Goal: Information Seeking & Learning: Learn about a topic

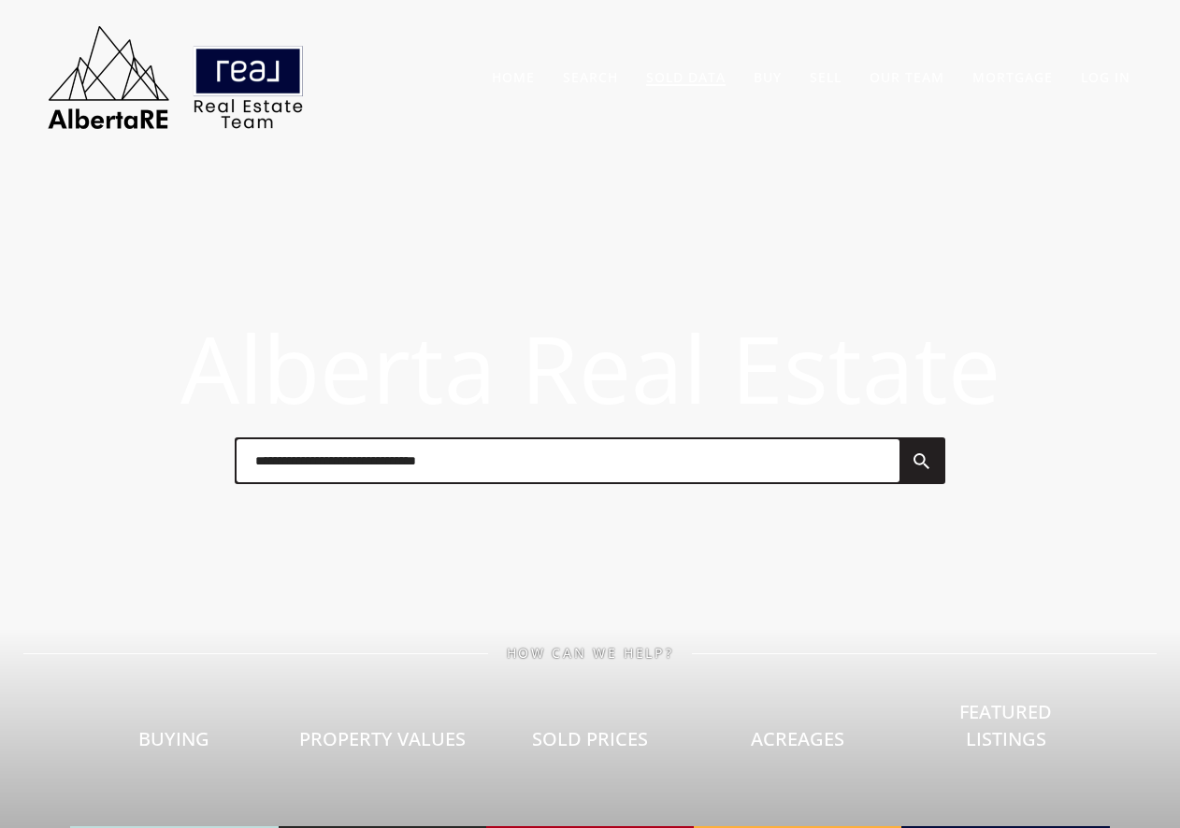
click at [683, 82] on link "Sold Data" at bounding box center [685, 77] width 79 height 18
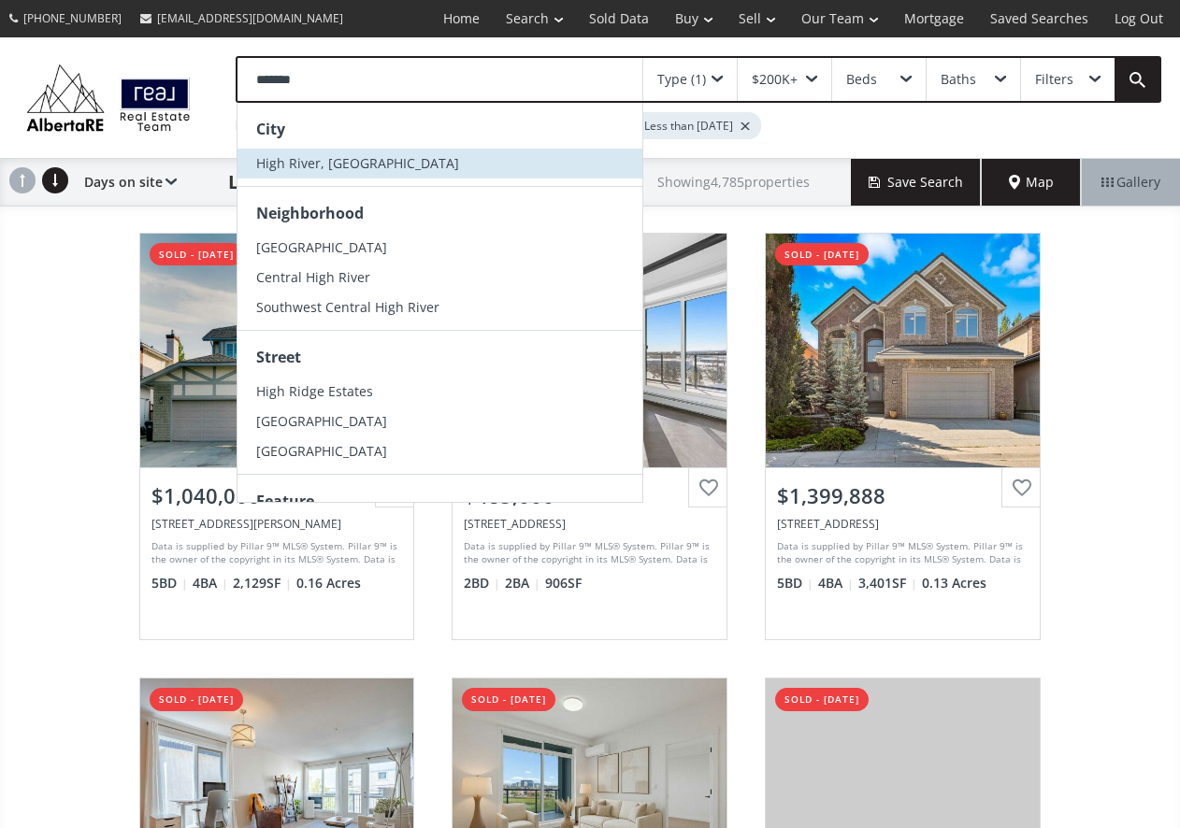
type input "*******"
click at [294, 158] on span "High River, AB" at bounding box center [357, 163] width 203 height 18
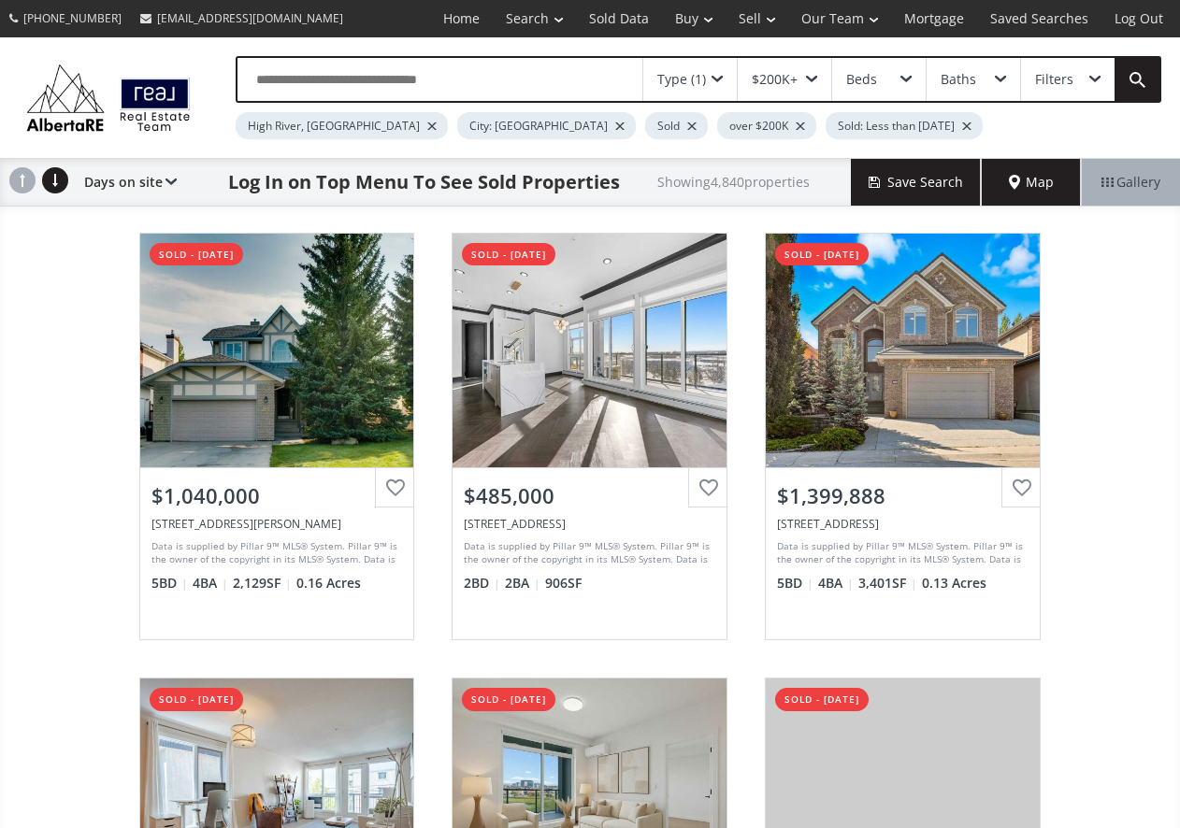
click at [615, 129] on div at bounding box center [619, 125] width 9 height 7
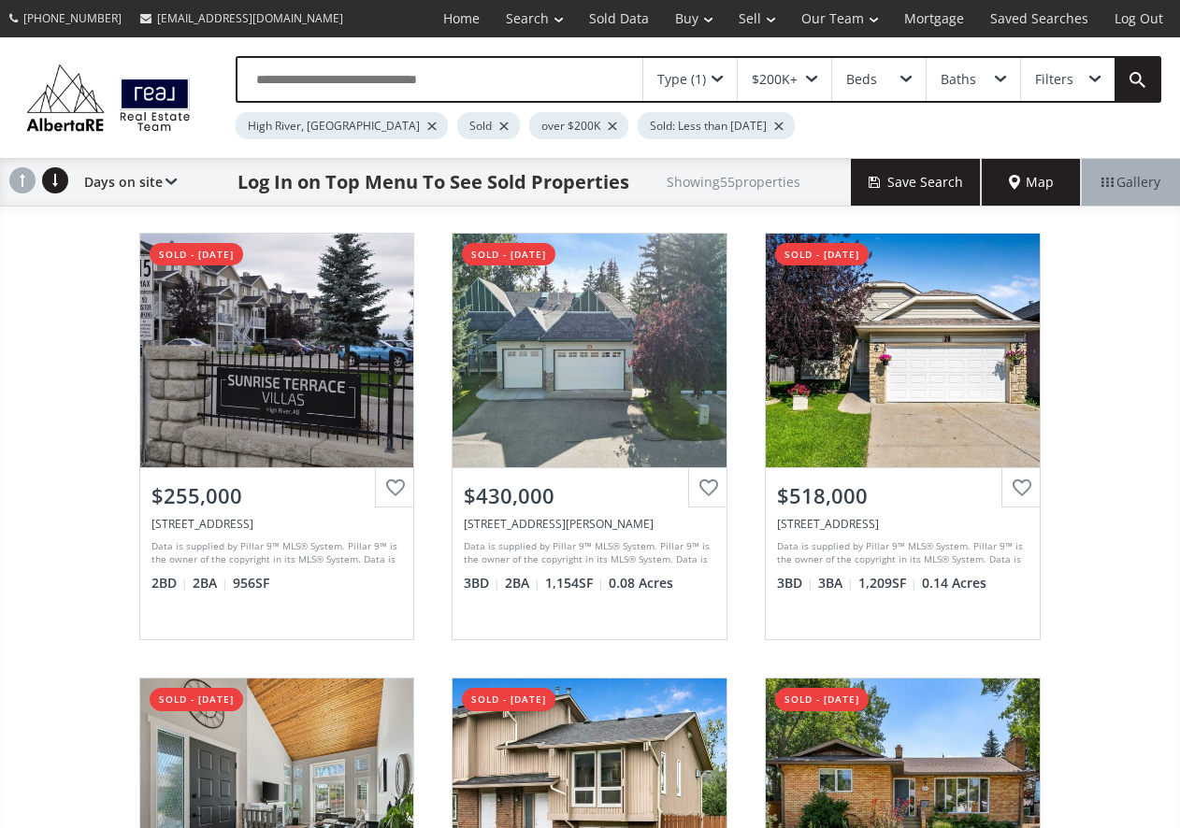
click at [721, 127] on div "Sold: Less than 3 months ago" at bounding box center [716, 125] width 157 height 27
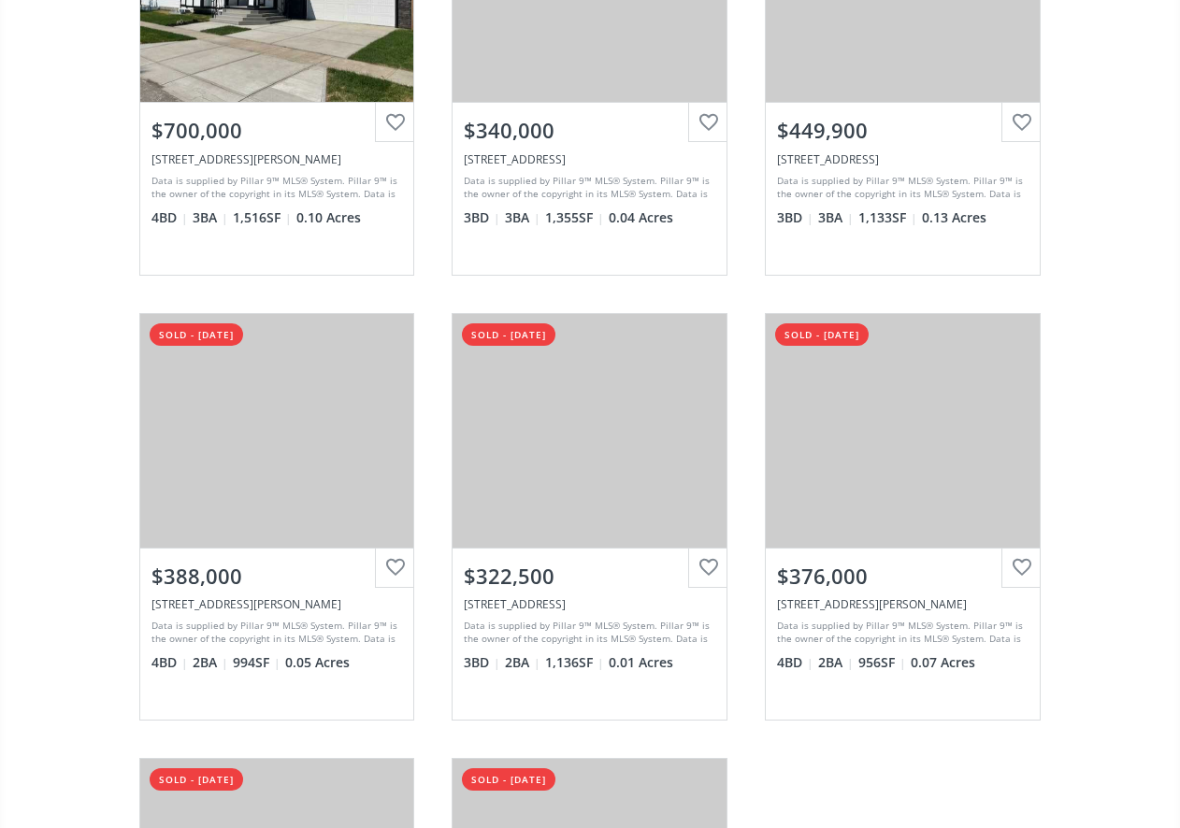
scroll to position [2150, 0]
